Goal: Task Accomplishment & Management: Manage account settings

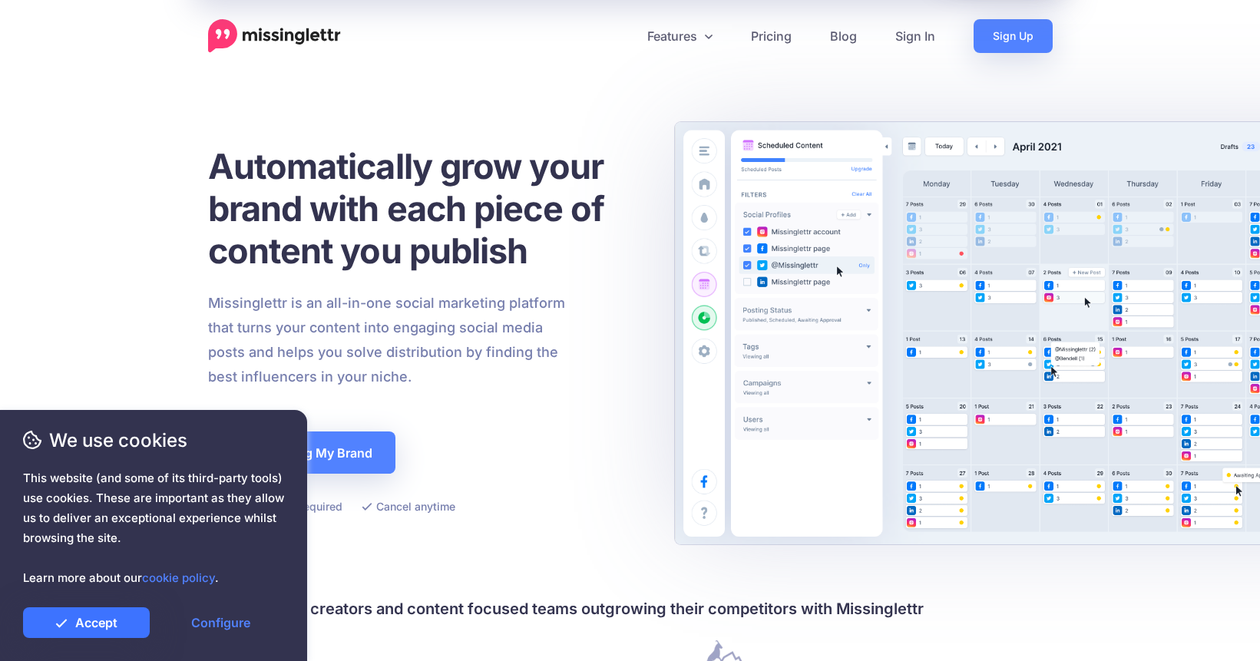
click at [119, 624] on link "Accept" at bounding box center [86, 622] width 127 height 31
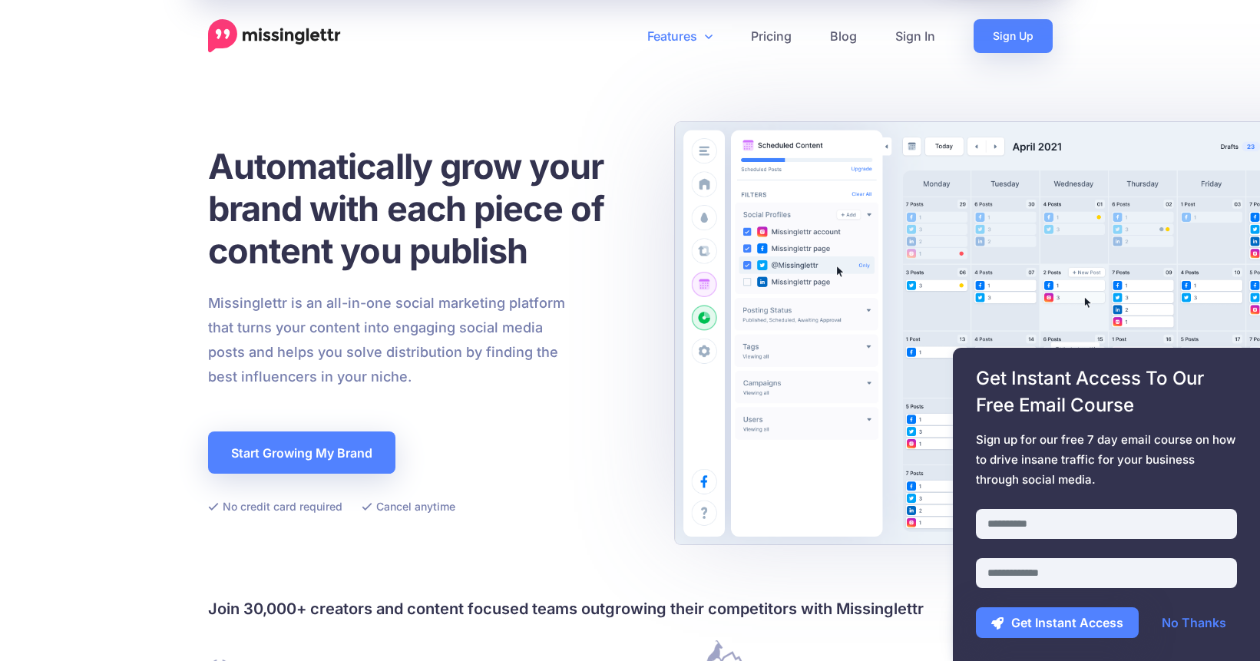
click at [689, 40] on link "Features" at bounding box center [680, 36] width 104 height 34
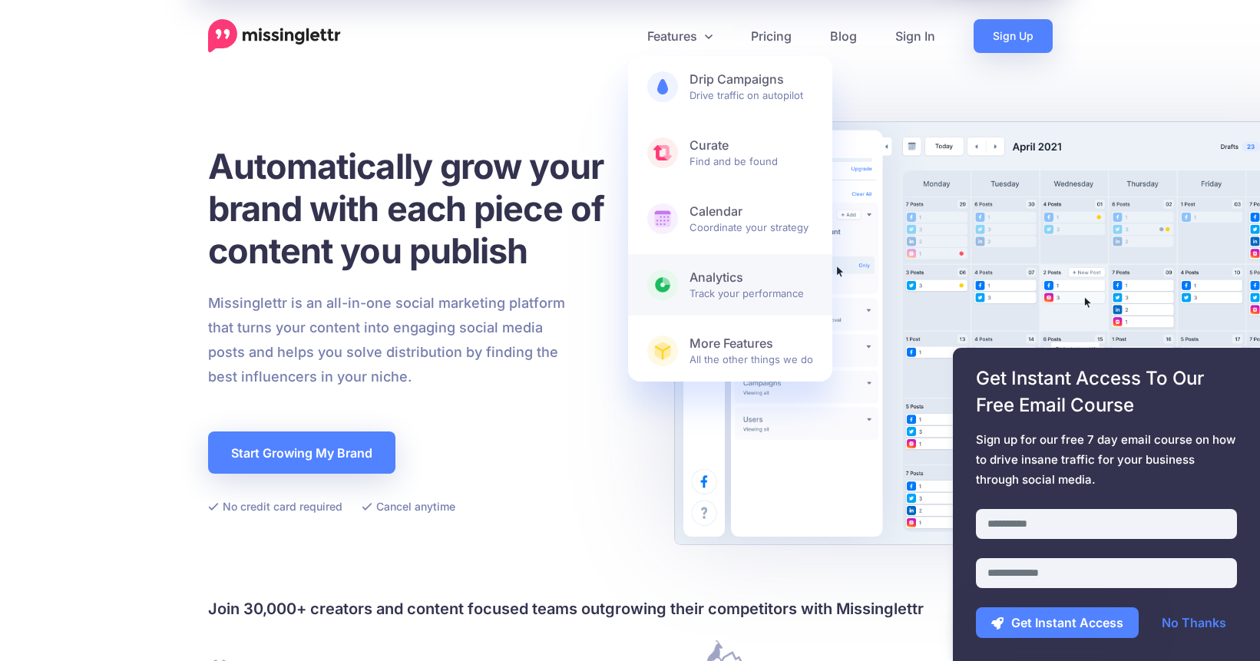
click at [702, 295] on span "Analytics Track your performance" at bounding box center [751, 284] width 124 height 31
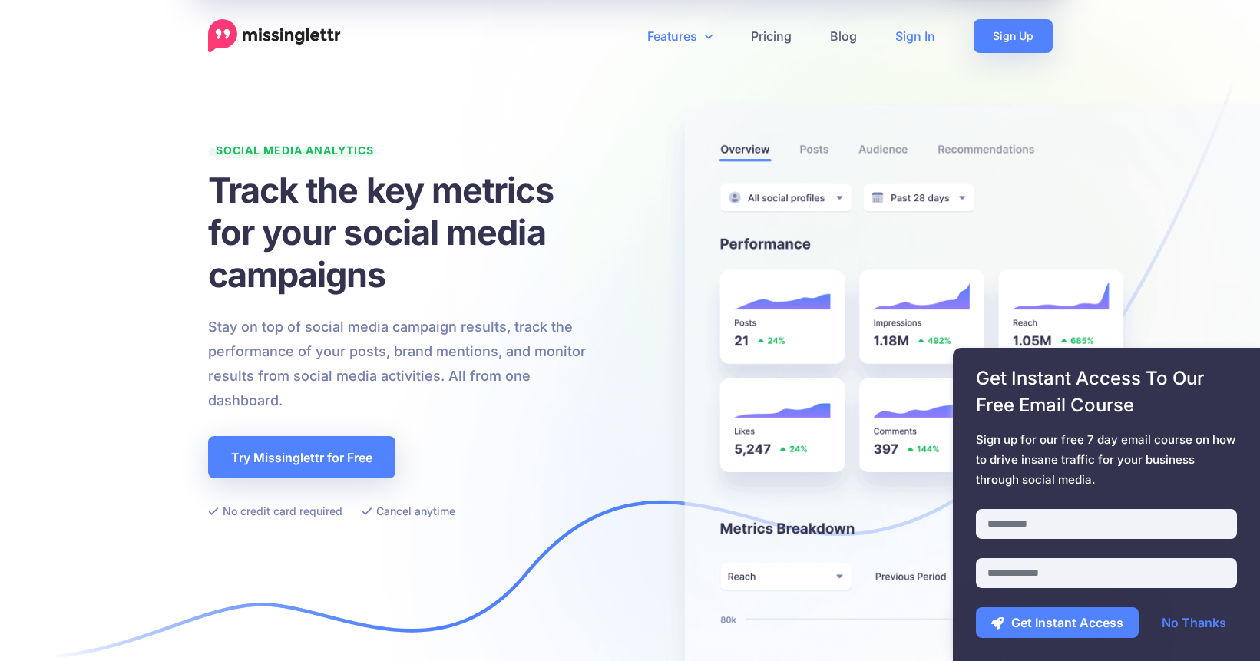
click at [915, 38] on link "Sign In" at bounding box center [915, 36] width 78 height 34
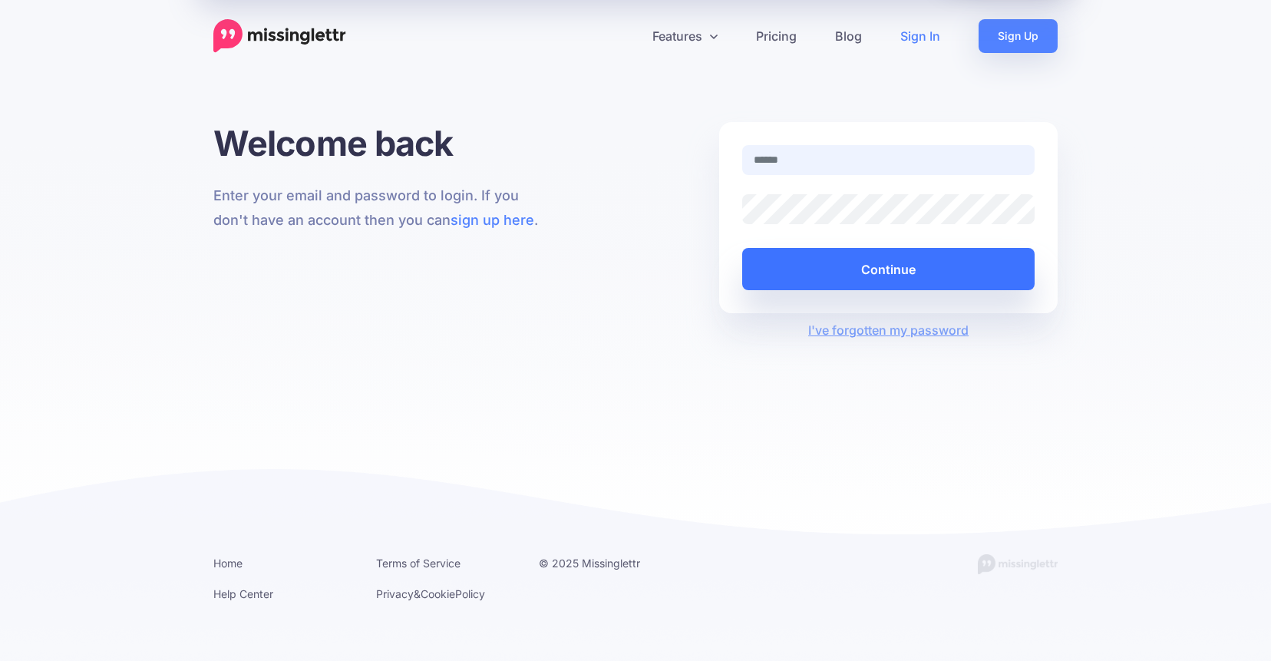
type input "**********"
click at [838, 288] on button "Continue" at bounding box center [888, 269] width 293 height 42
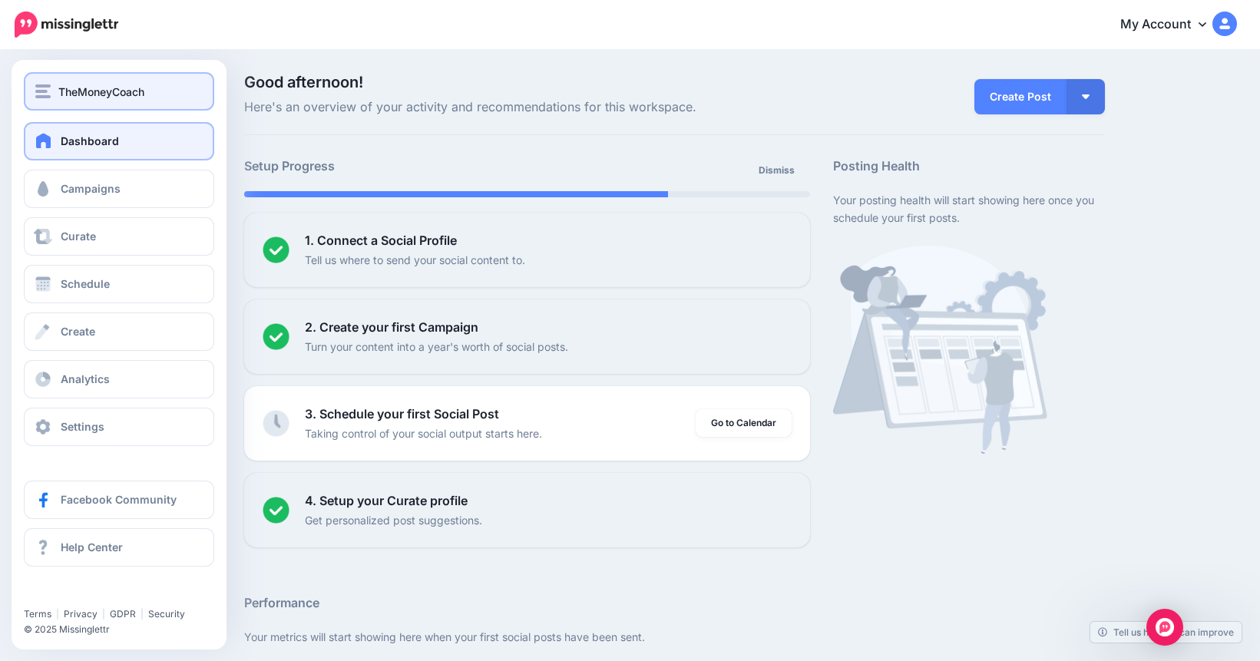
click at [98, 90] on span "TheMoneyCoach" at bounding box center [101, 92] width 86 height 18
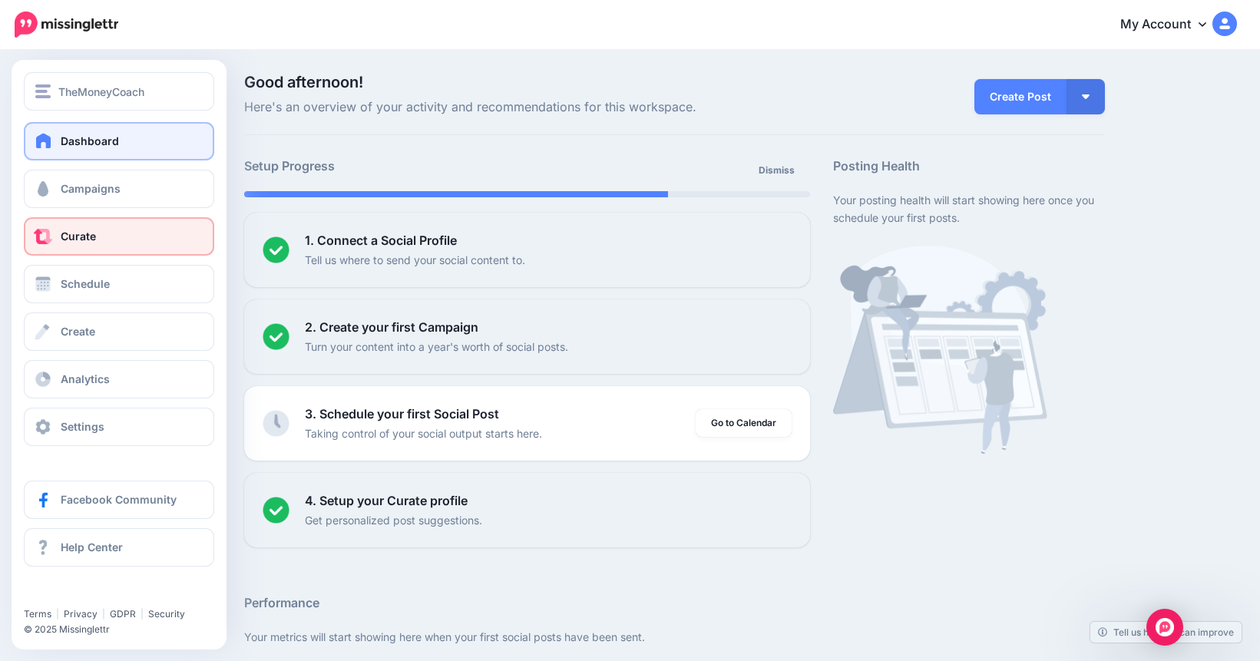
click at [48, 230] on span at bounding box center [43, 236] width 20 height 15
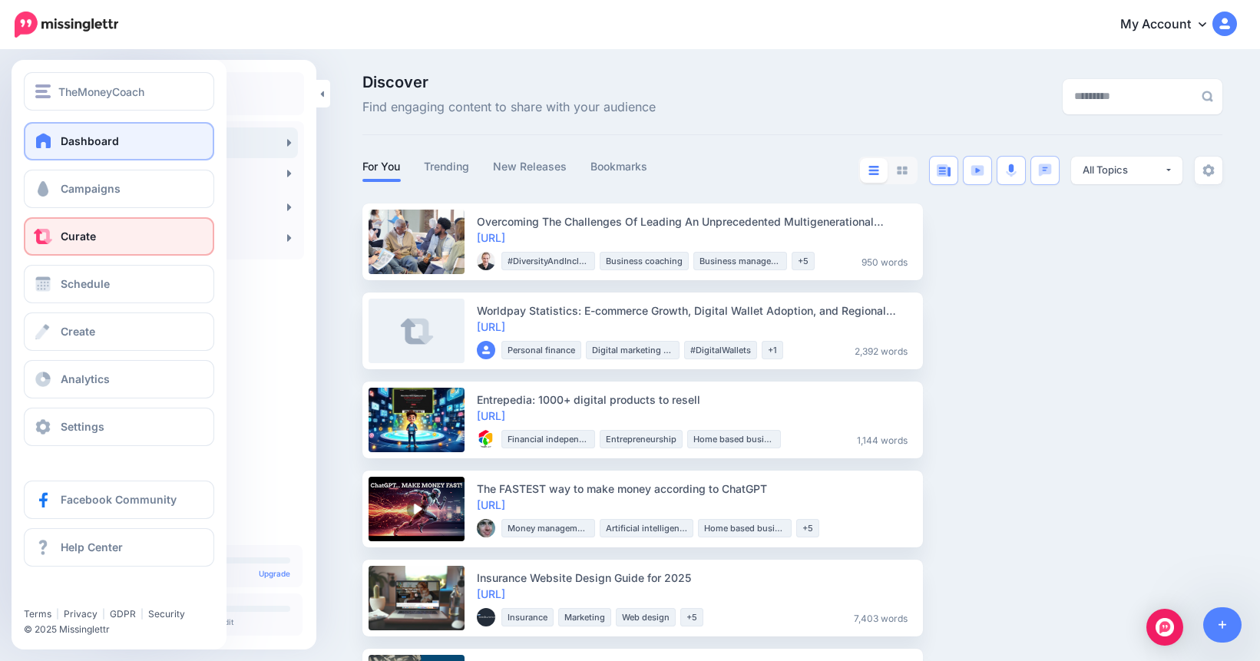
click at [118, 137] on link "Dashboard" at bounding box center [119, 141] width 190 height 38
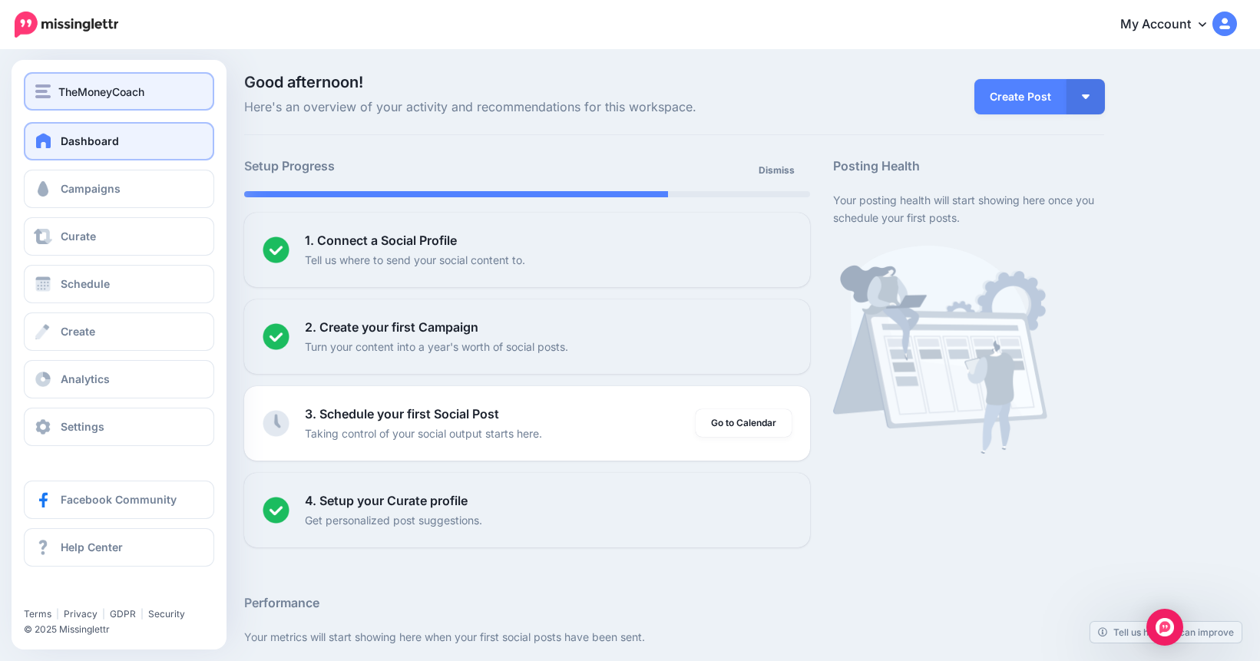
click at [63, 94] on span "TheMoneyCoach" at bounding box center [101, 92] width 86 height 18
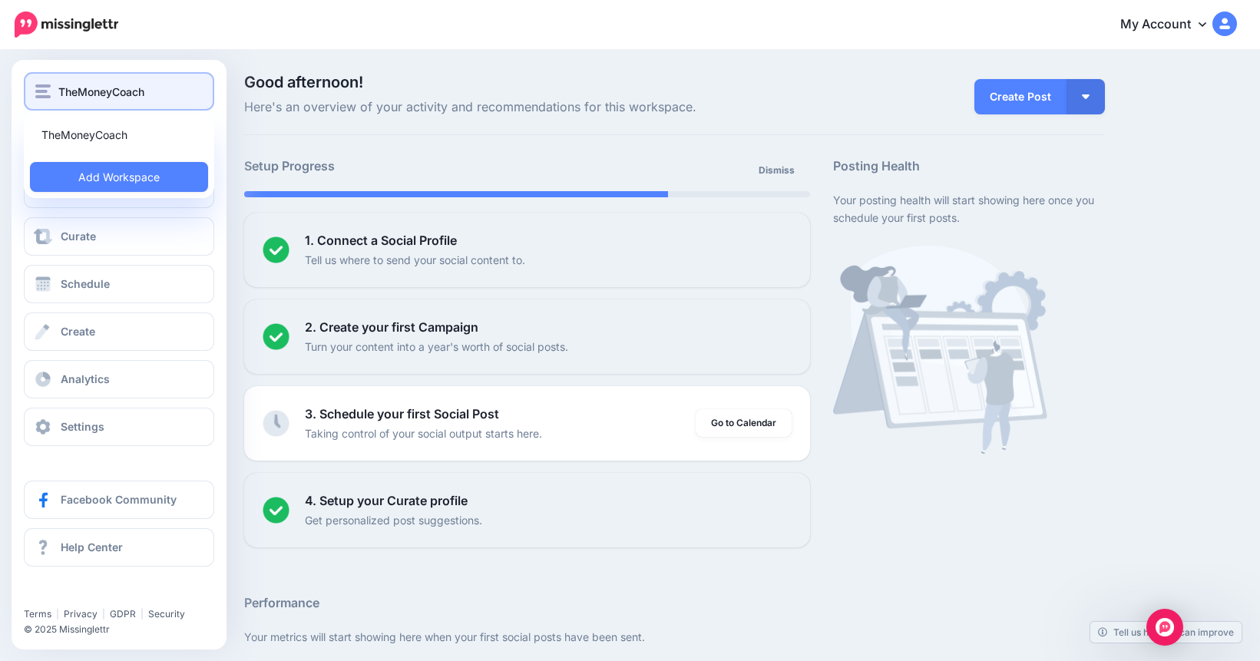
click at [63, 95] on span "TheMoneyCoach" at bounding box center [101, 92] width 86 height 18
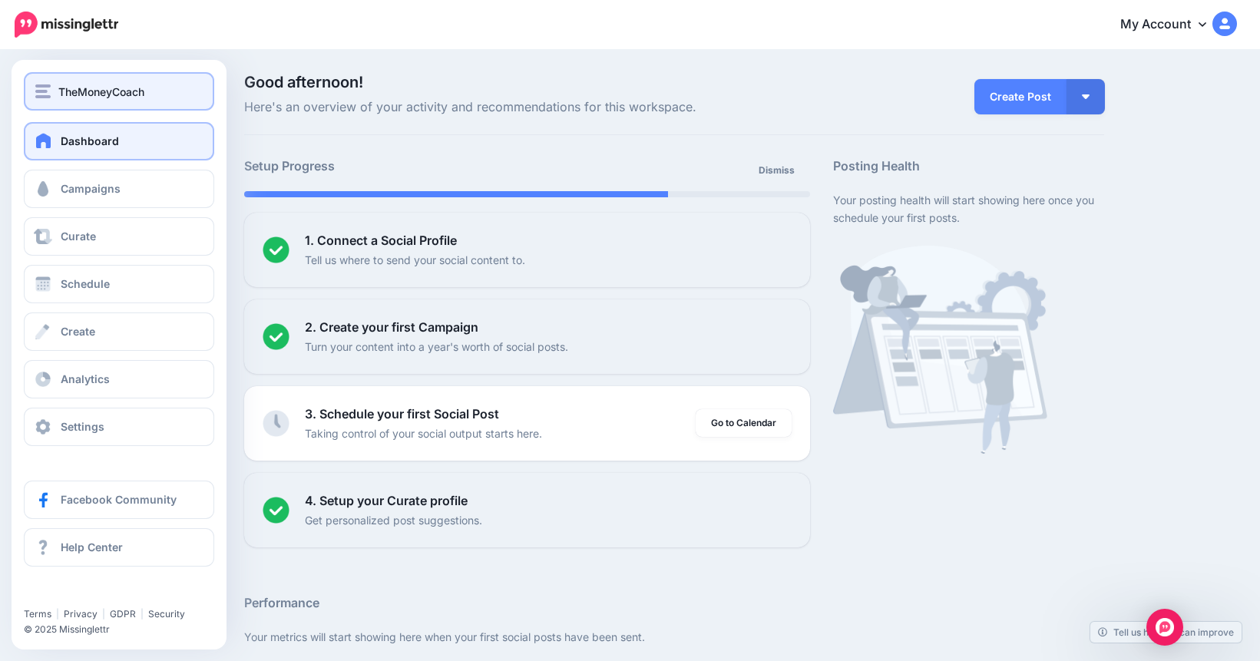
click at [63, 95] on span "TheMoneyCoach" at bounding box center [101, 92] width 86 height 18
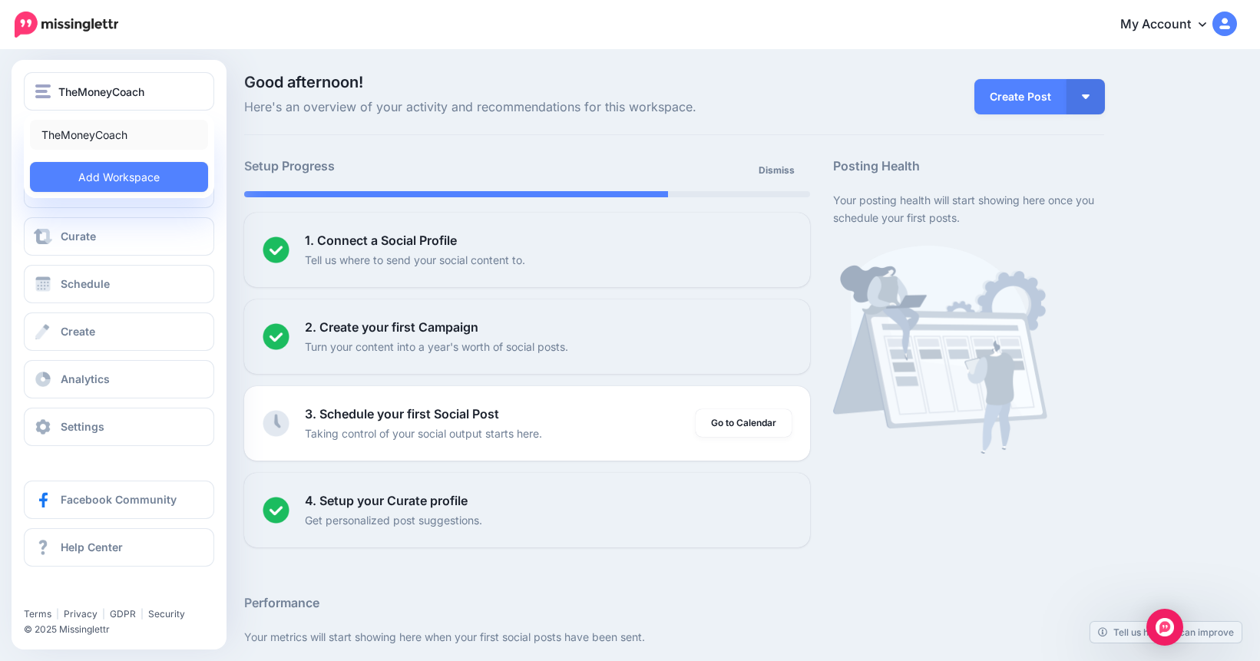
click at [64, 133] on link "TheMoneyCoach" at bounding box center [119, 135] width 178 height 30
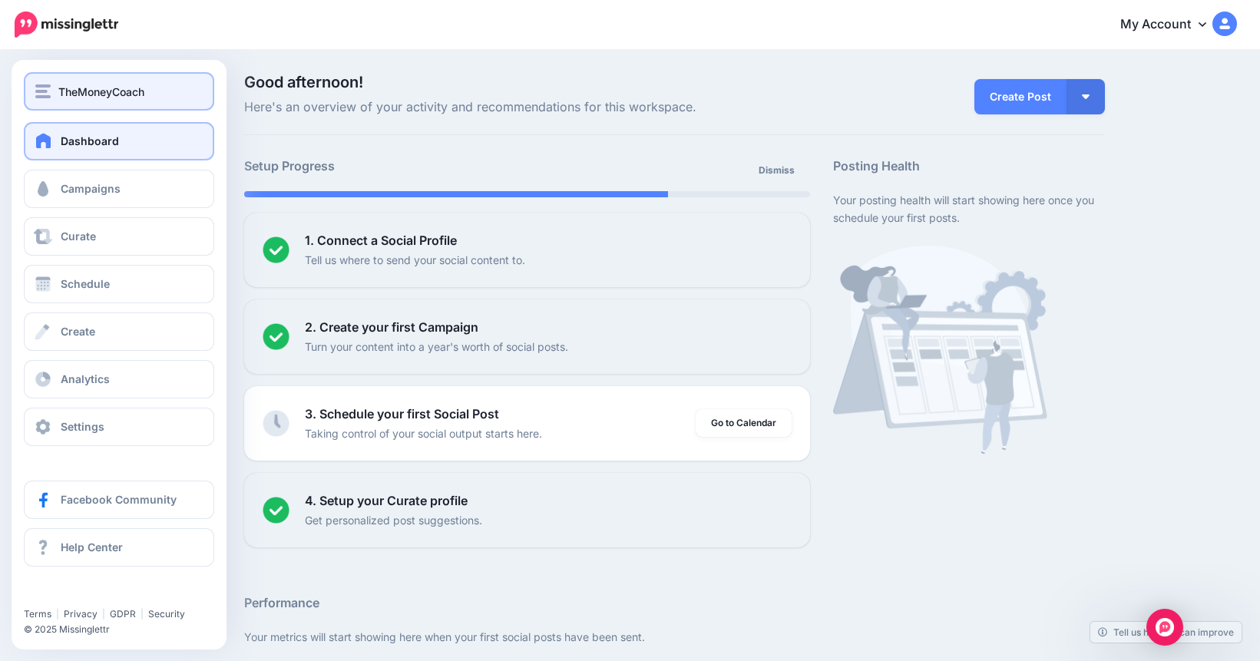
click at [73, 92] on span "TheMoneyCoach" at bounding box center [101, 92] width 86 height 18
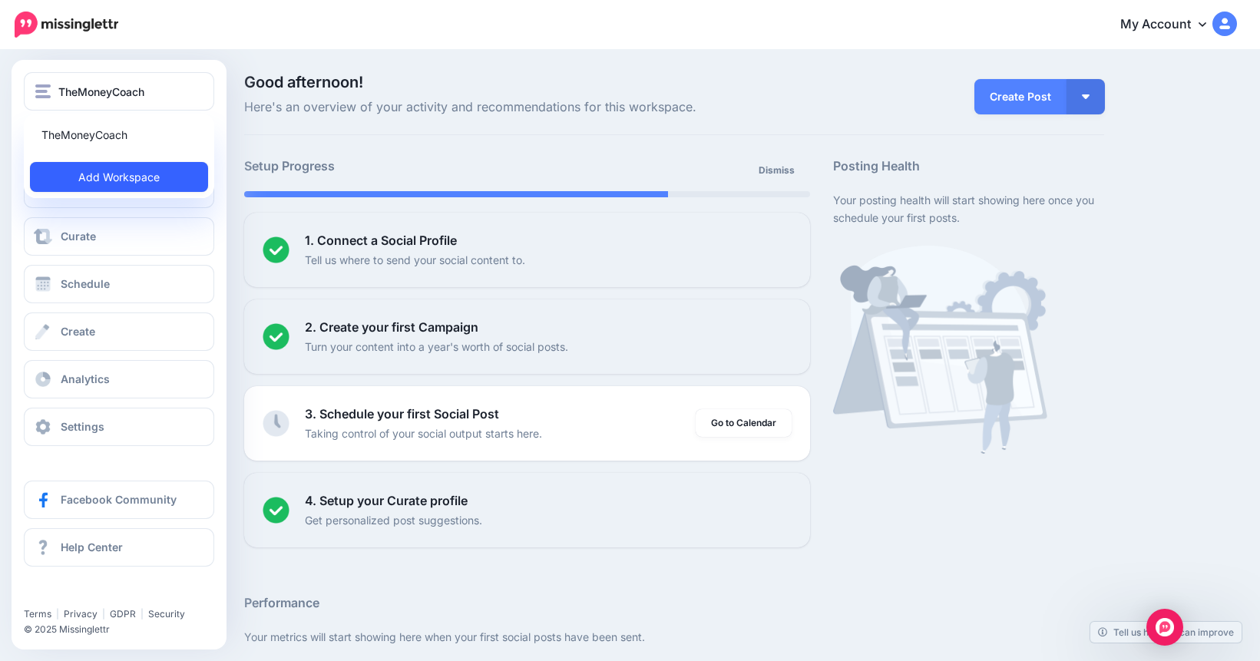
click at [70, 180] on link "Add Workspace" at bounding box center [119, 177] width 178 height 30
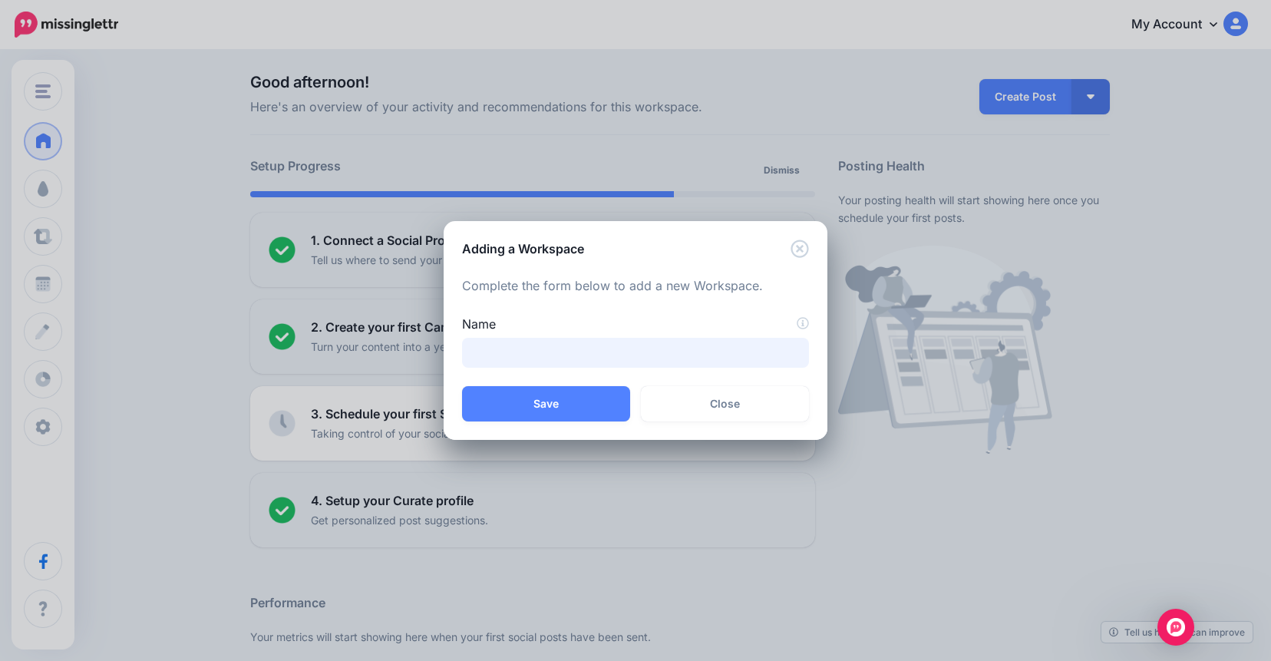
click at [524, 347] on input "Name" at bounding box center [635, 353] width 347 height 30
type input "***"
click at [538, 410] on button "Save" at bounding box center [546, 403] width 168 height 35
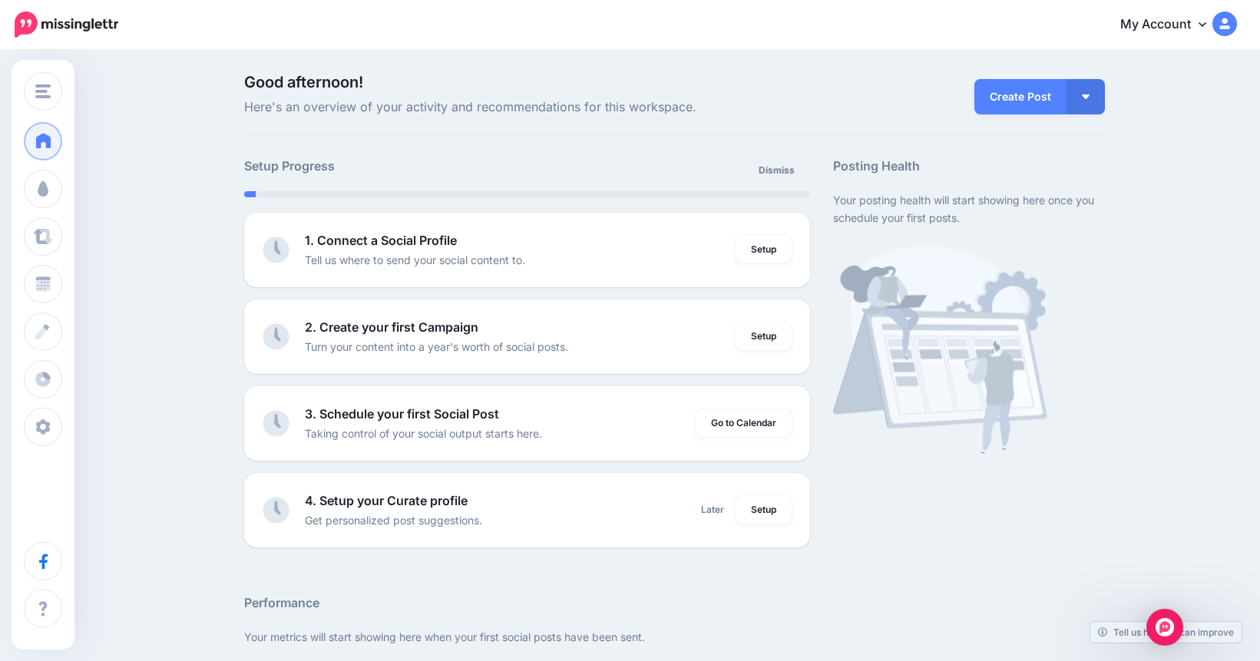
click at [1195, 31] on link "My Account" at bounding box center [1171, 25] width 132 height 38
